Goal: Check status: Check status

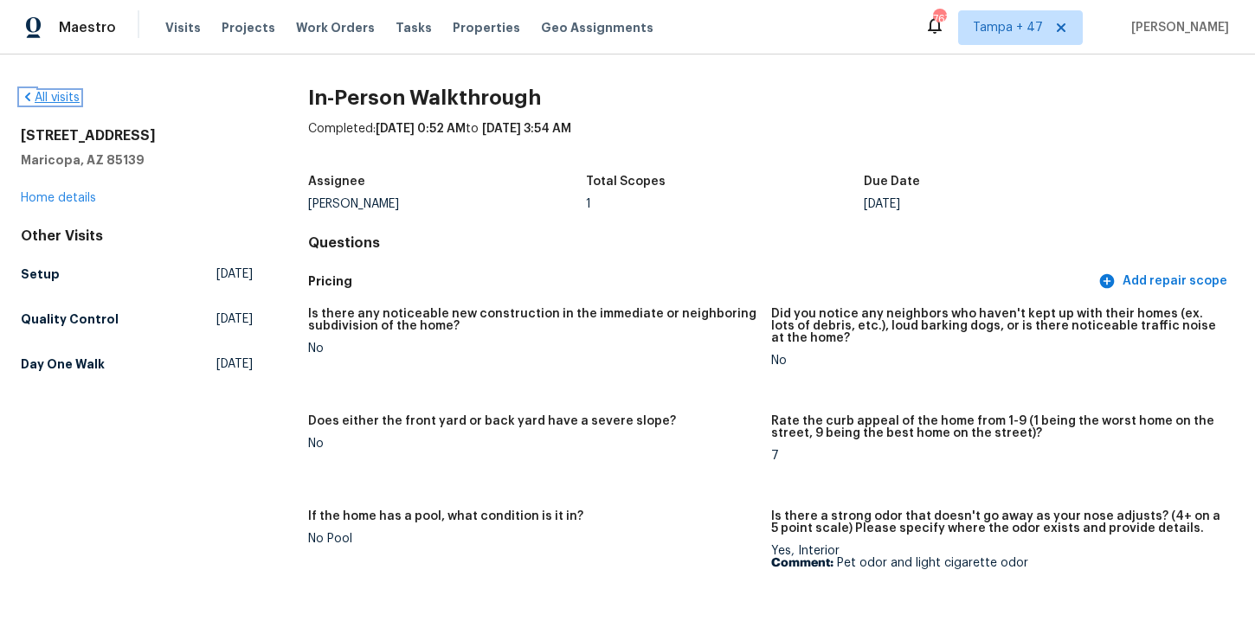
click at [60, 94] on link "All visits" at bounding box center [50, 98] width 59 height 12
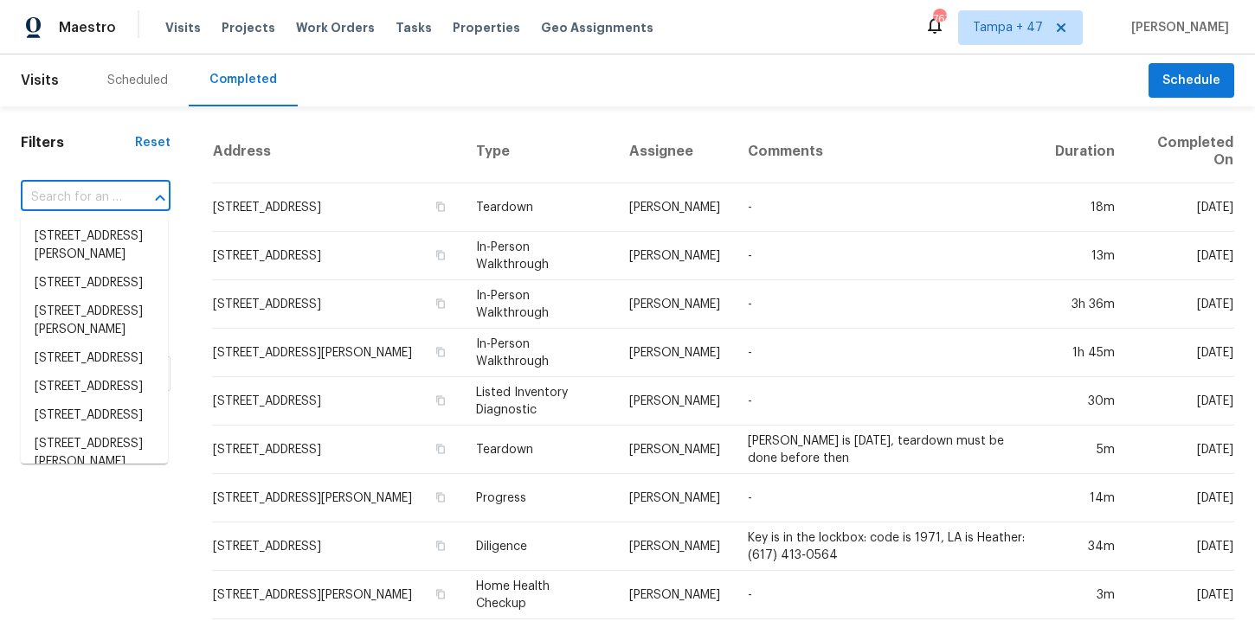
click at [119, 201] on input "text" at bounding box center [71, 197] width 101 height 27
paste input "46027 W Guilder Ave Maricopa, AZ 85139"
type input "46027 W Guilder Ave Maricopa, AZ 85139"
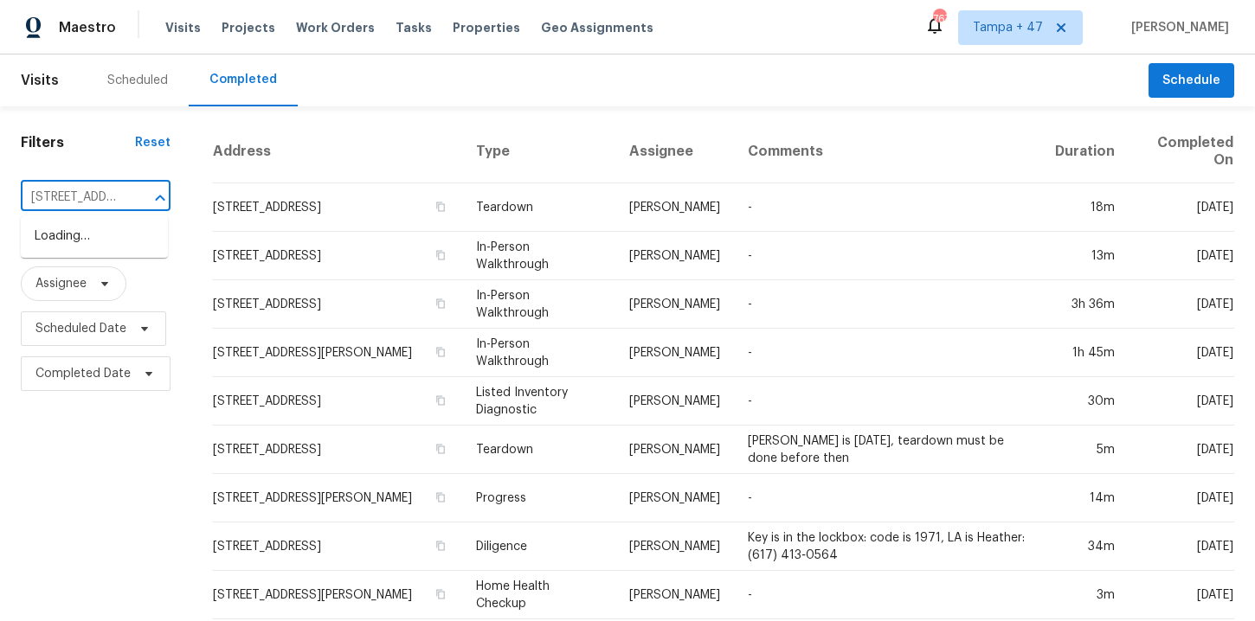
scroll to position [0, 146]
click at [119, 244] on li "46027 W Guilder Ave, Maricopa, AZ 85139" at bounding box center [94, 236] width 147 height 29
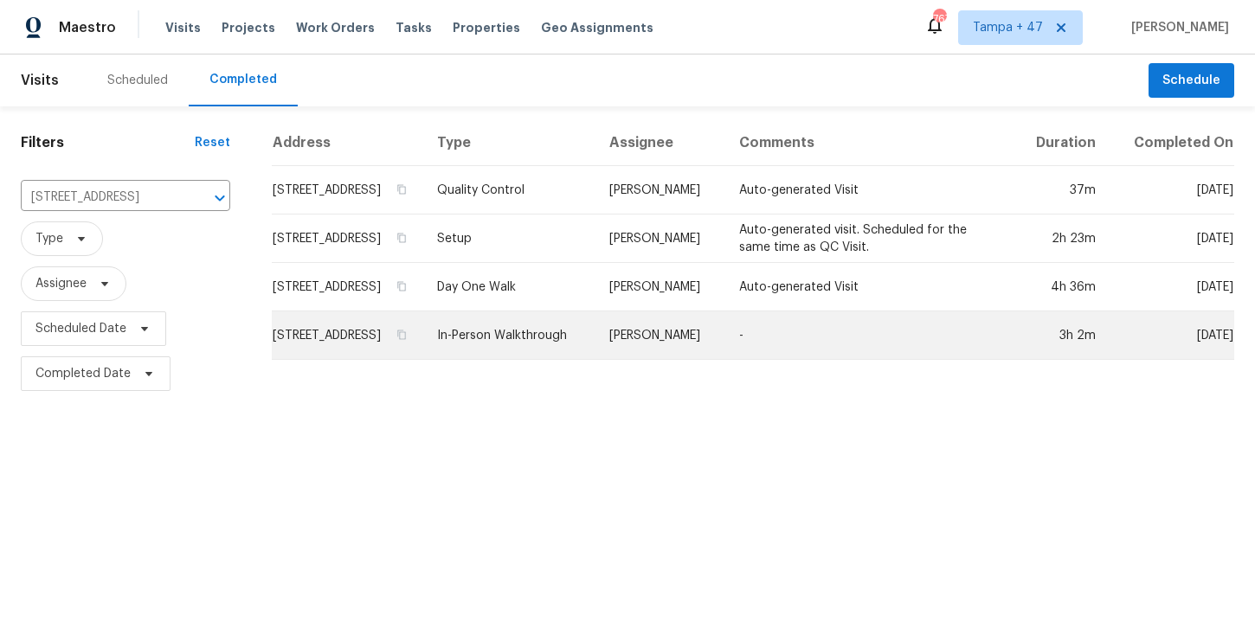
click at [523, 344] on td "In-Person Walkthrough" at bounding box center [509, 336] width 172 height 48
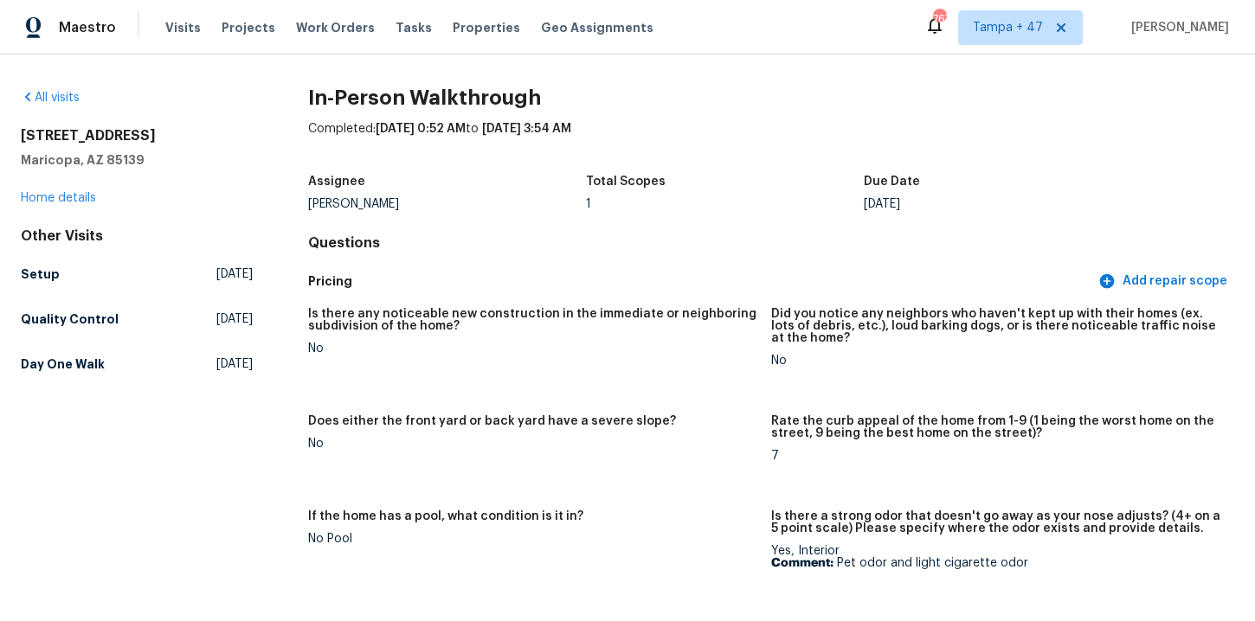
scroll to position [1005, 0]
